Goal: Task Accomplishment & Management: Use online tool/utility

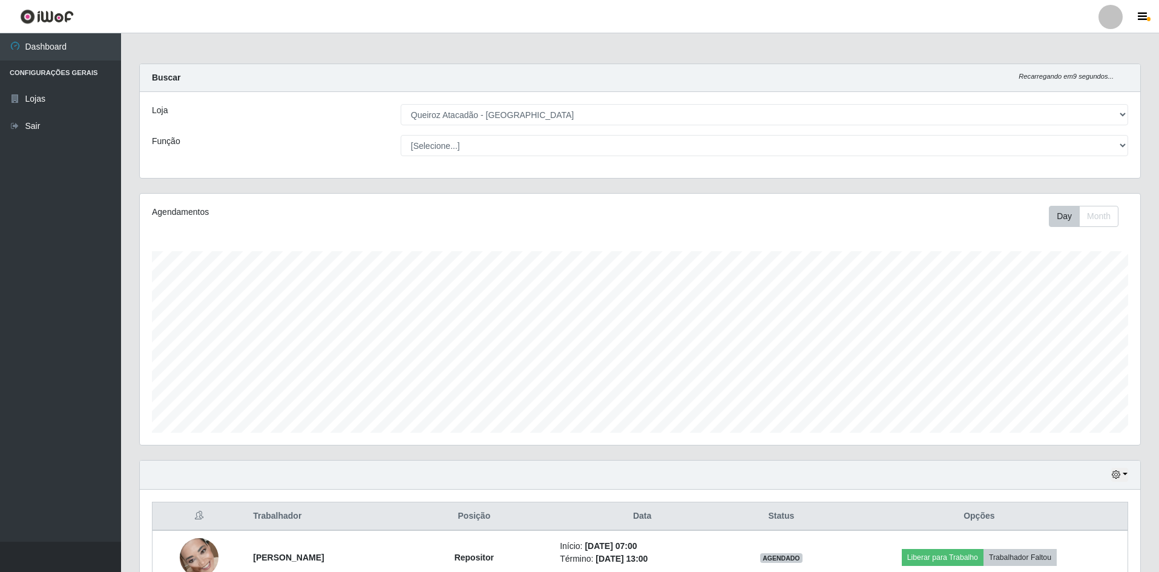
select select "517"
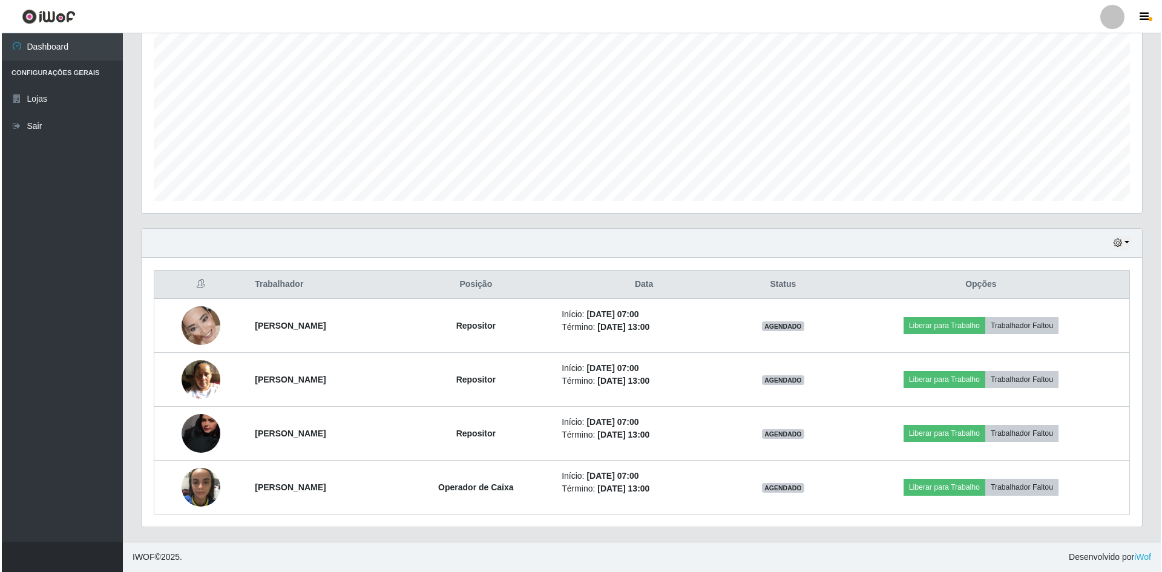
scroll to position [251, 1000]
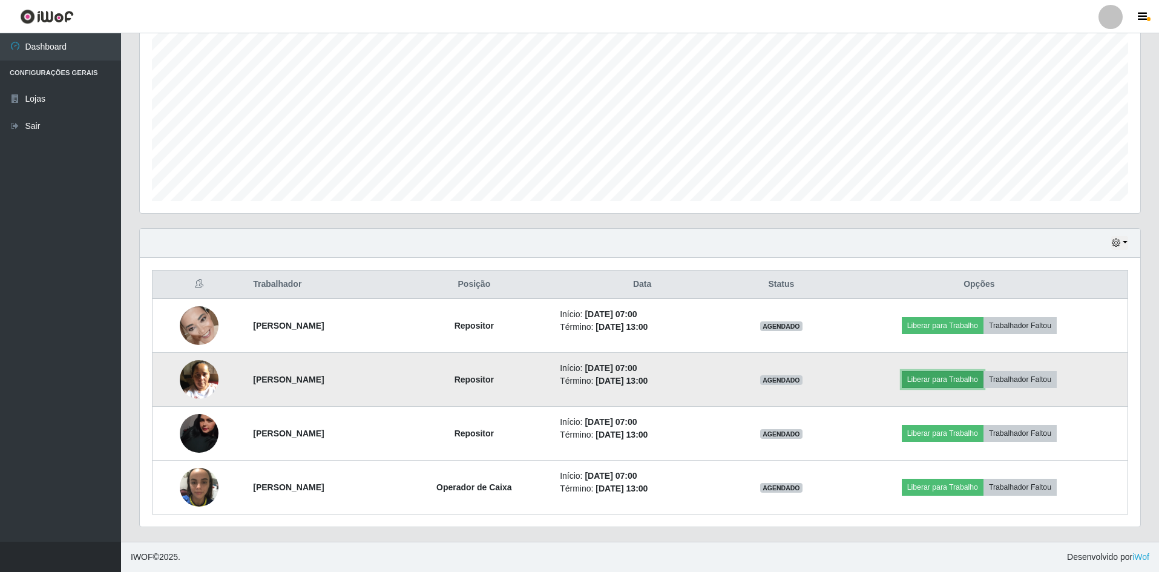
click at [944, 376] on button "Liberar para Trabalho" at bounding box center [942, 379] width 82 height 17
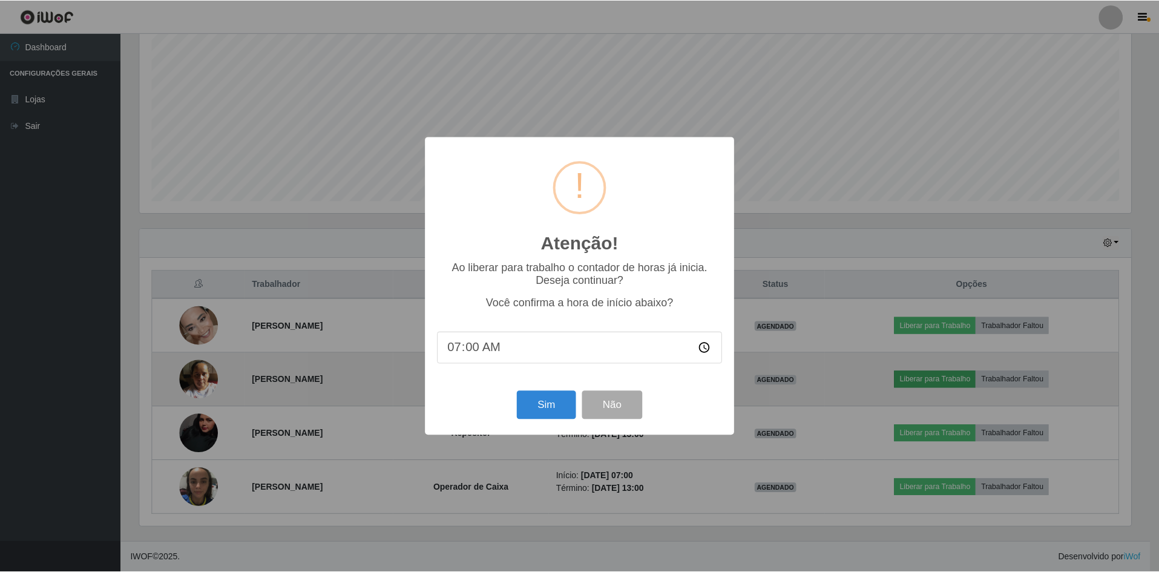
scroll to position [251, 994]
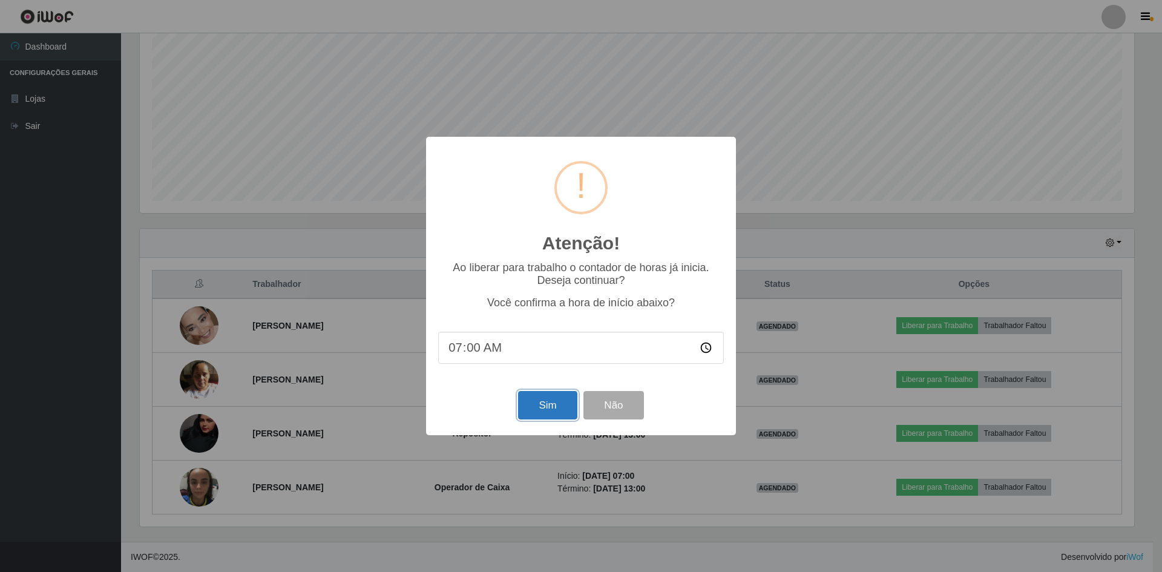
click at [551, 408] on button "Sim" at bounding box center [547, 405] width 59 height 28
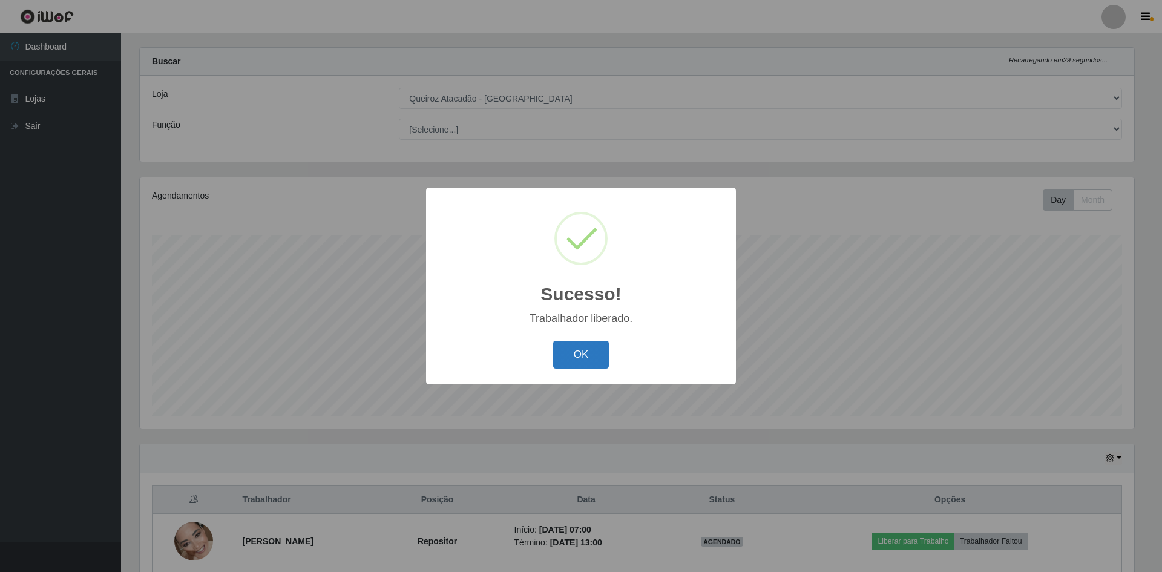
click at [587, 351] on button "OK" at bounding box center [581, 355] width 56 height 28
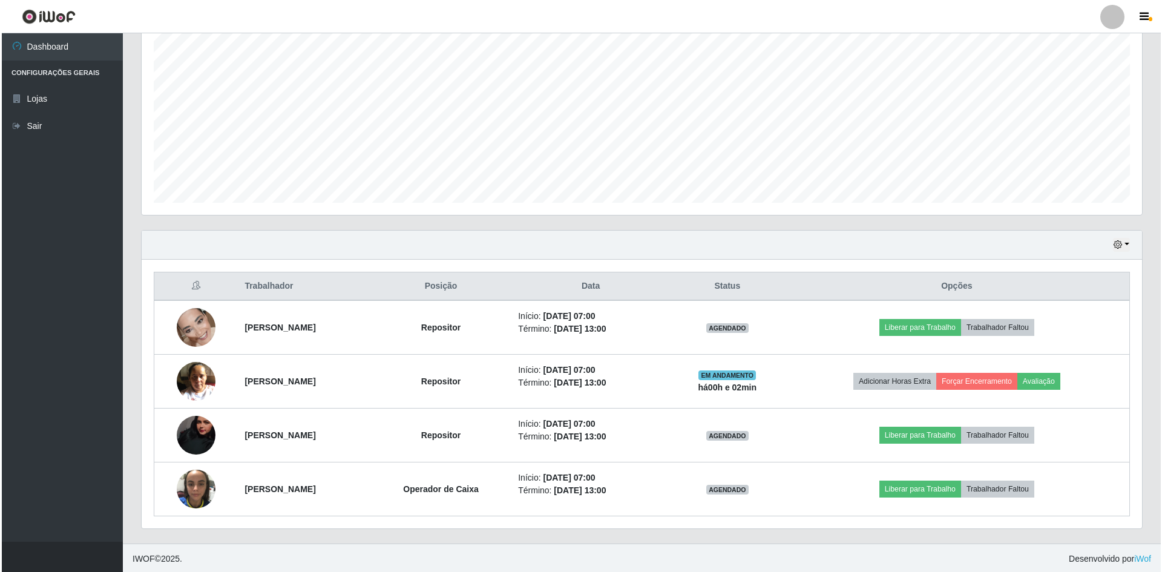
scroll to position [232, 0]
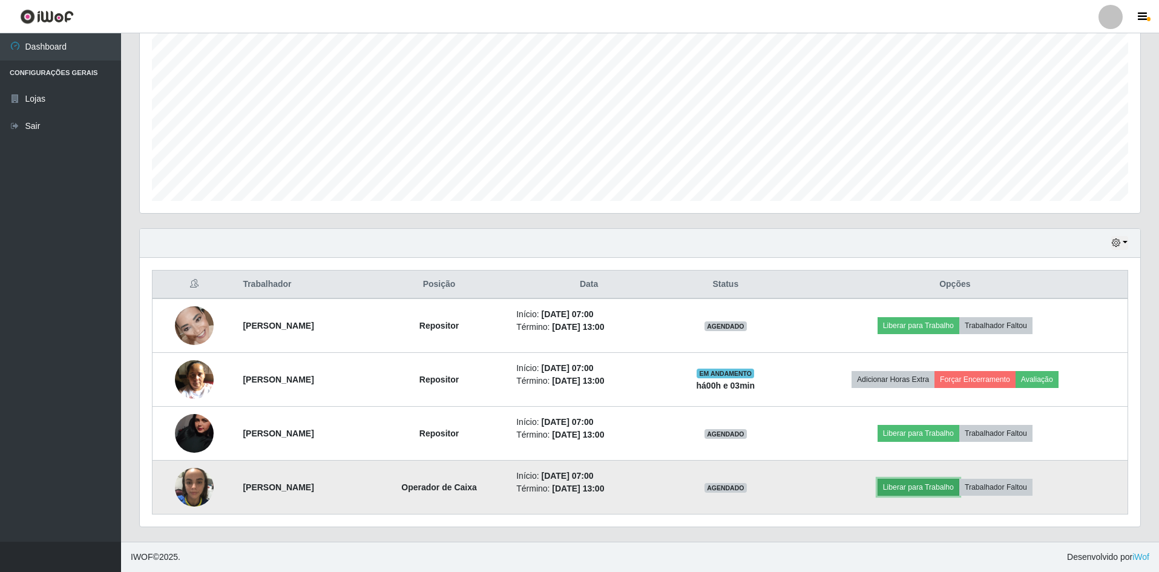
click at [929, 483] on button "Liberar para Trabalho" at bounding box center [918, 487] width 82 height 17
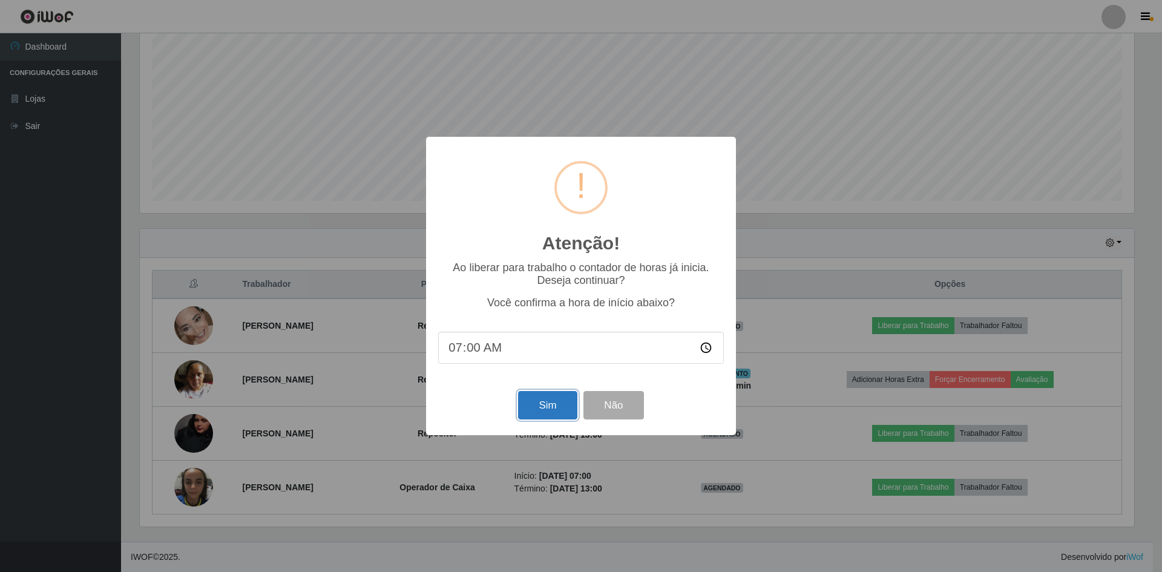
click at [550, 400] on button "Sim" at bounding box center [547, 405] width 59 height 28
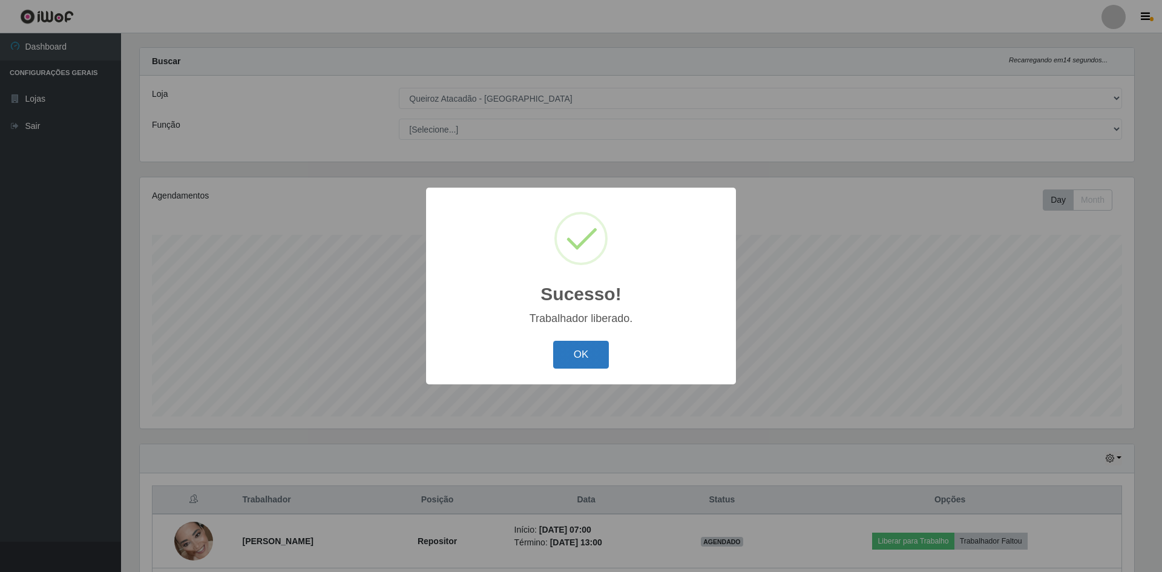
click at [581, 345] on button "OK" at bounding box center [581, 355] width 56 height 28
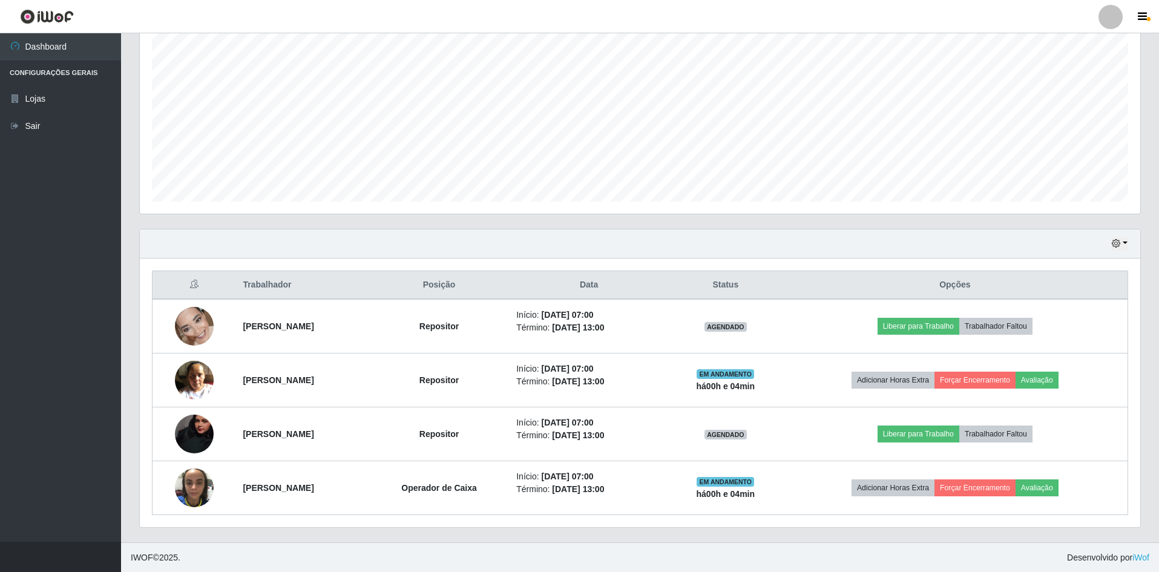
scroll to position [232, 0]
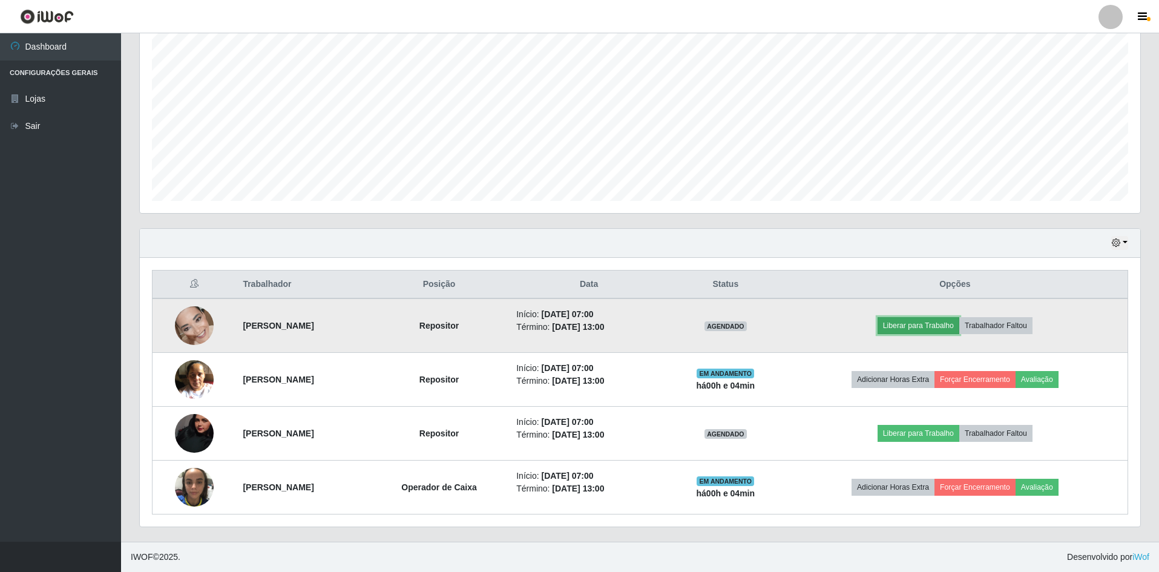
click at [934, 329] on button "Liberar para Trabalho" at bounding box center [918, 325] width 82 height 17
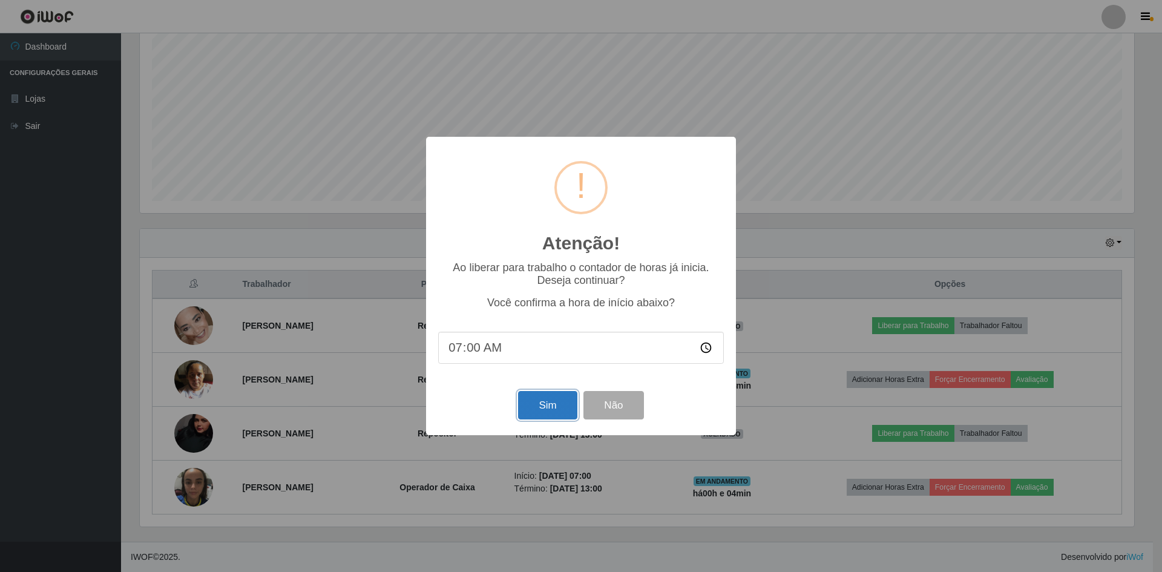
click at [557, 414] on button "Sim" at bounding box center [547, 405] width 59 height 28
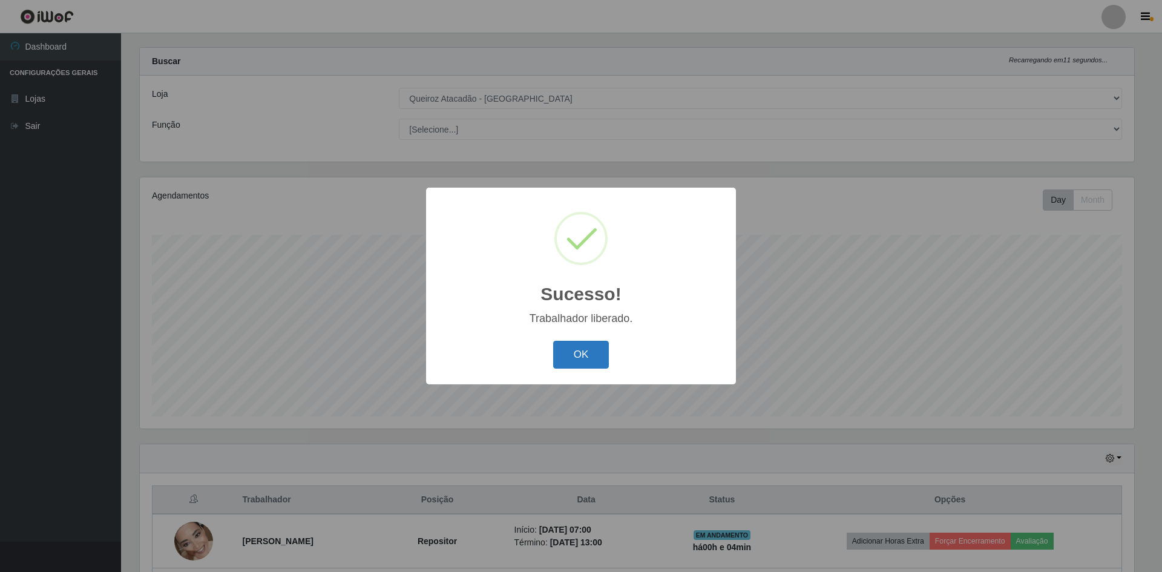
click at [581, 355] on button "OK" at bounding box center [581, 355] width 56 height 28
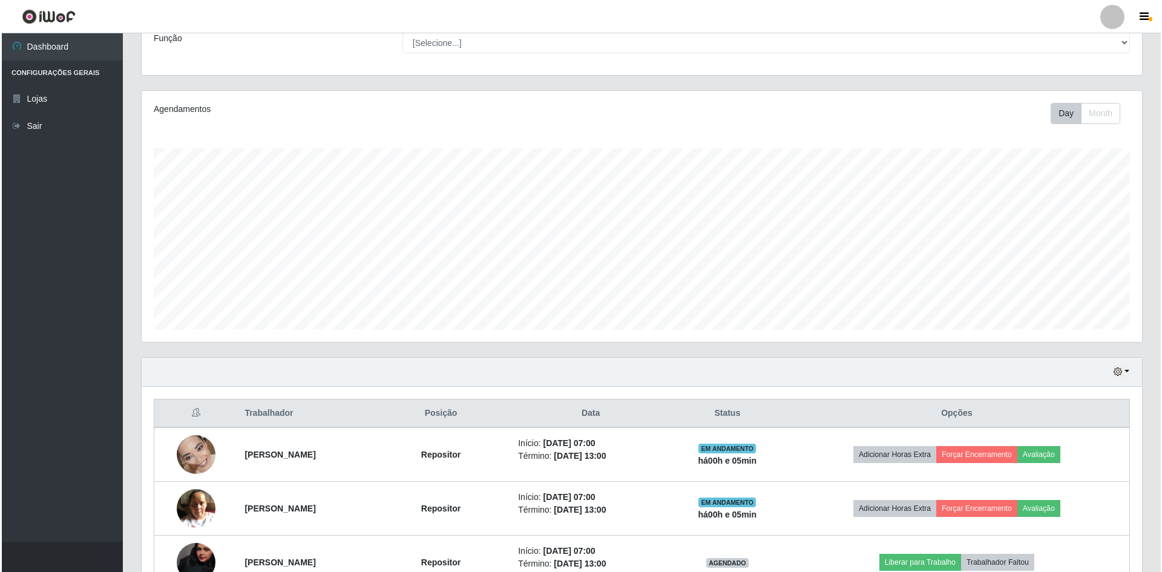
scroll to position [232, 0]
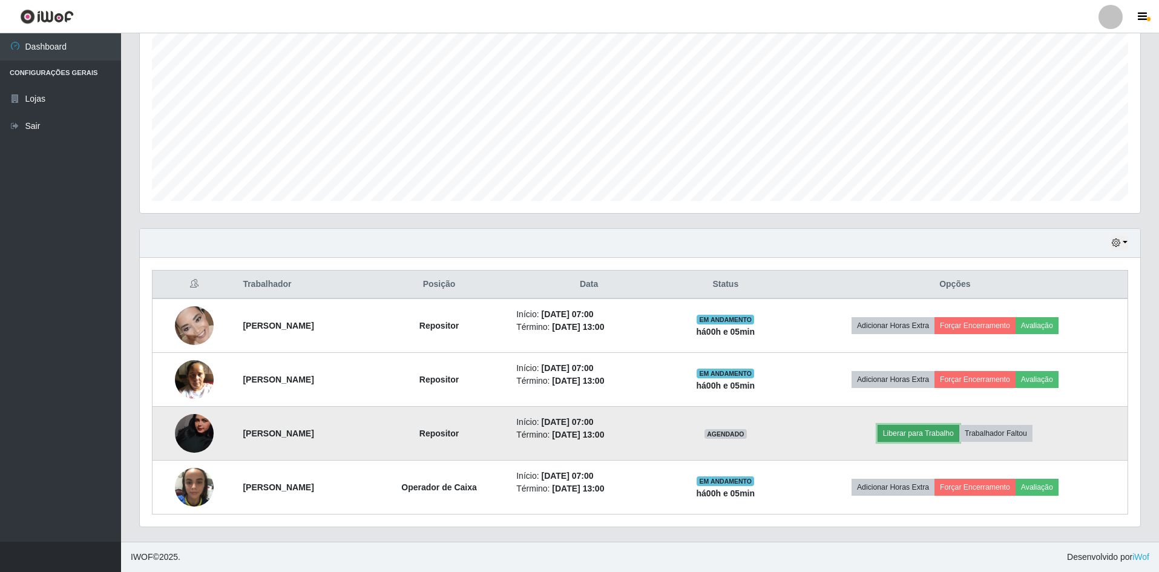
click at [950, 437] on button "Liberar para Trabalho" at bounding box center [918, 433] width 82 height 17
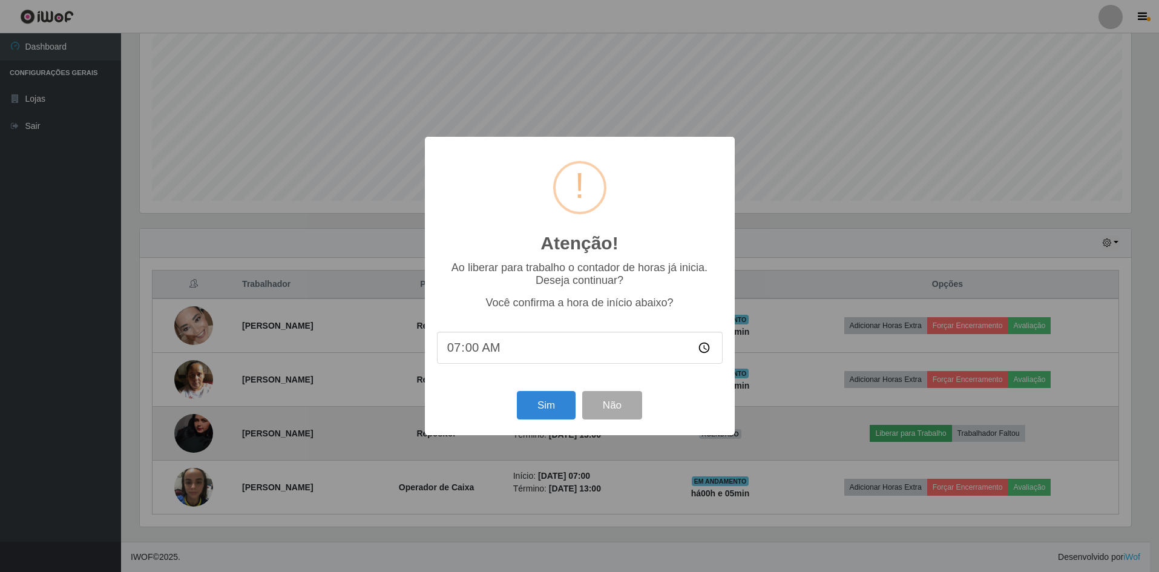
scroll to position [251, 994]
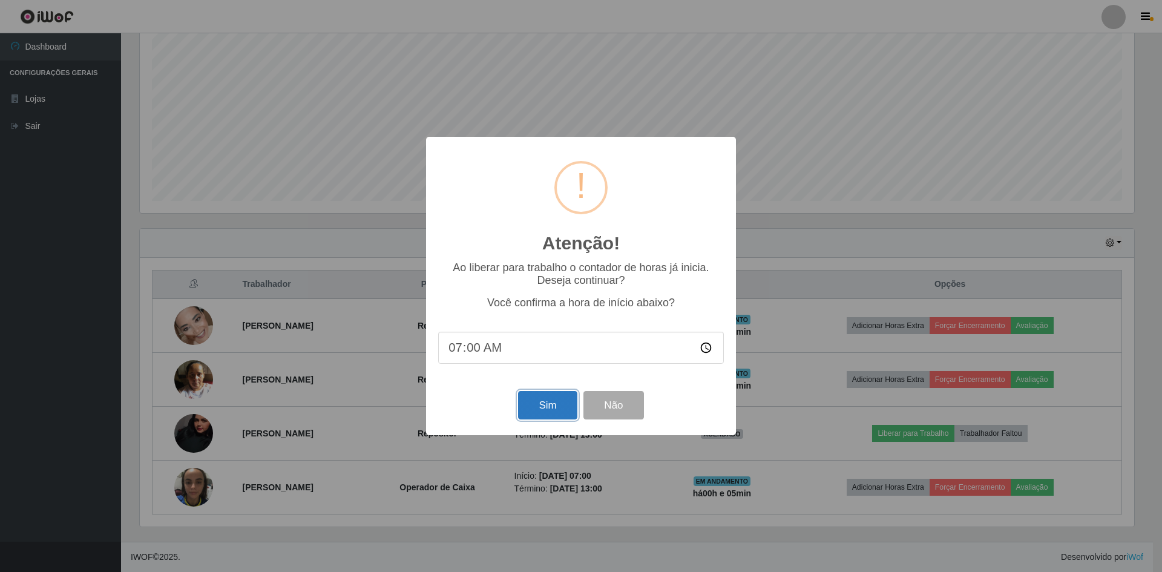
click at [543, 409] on button "Sim" at bounding box center [547, 405] width 59 height 28
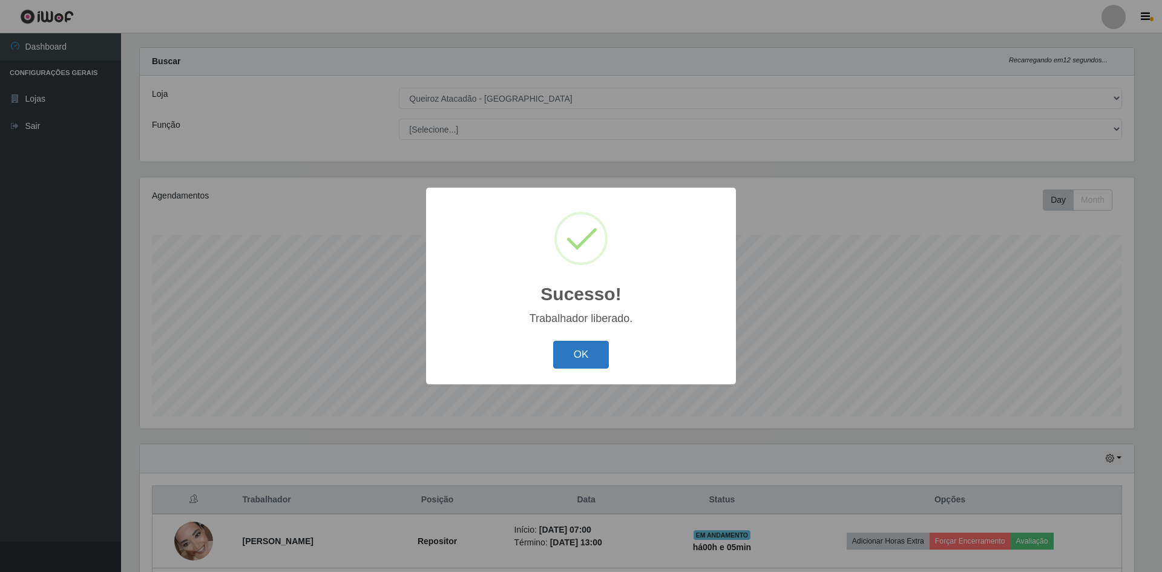
click at [583, 356] on button "OK" at bounding box center [581, 355] width 56 height 28
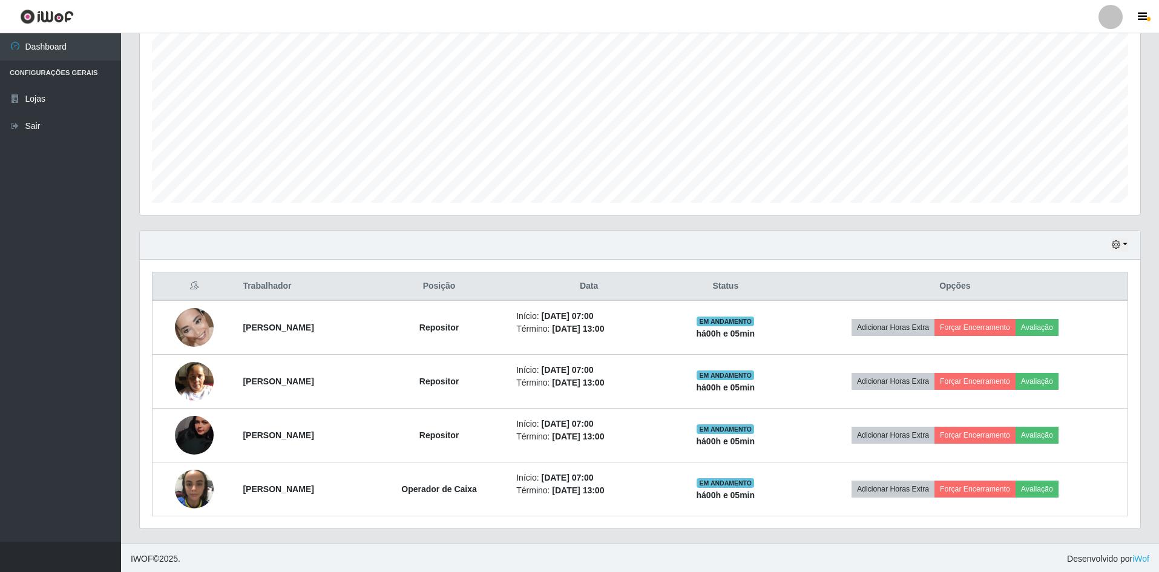
scroll to position [232, 0]
